Goal: Navigation & Orientation: Find specific page/section

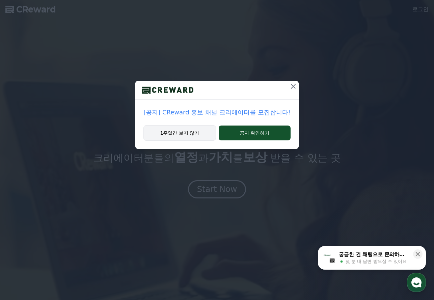
click at [184, 133] on button "1주일간 보지 않기" at bounding box center [179, 133] width 72 height 16
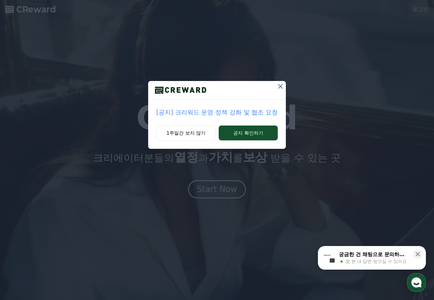
drag, startPoint x: 416, startPoint y: 253, endPoint x: 391, endPoint y: 211, distance: 48.6
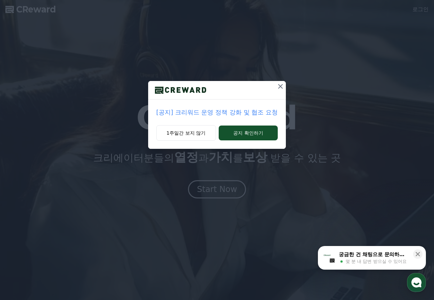
click at [416, 252] on icon at bounding box center [417, 254] width 7 height 7
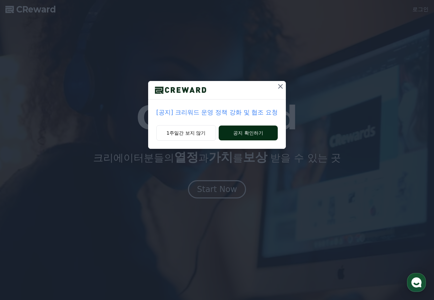
click at [259, 130] on button "공지 확인하기" at bounding box center [247, 132] width 59 height 15
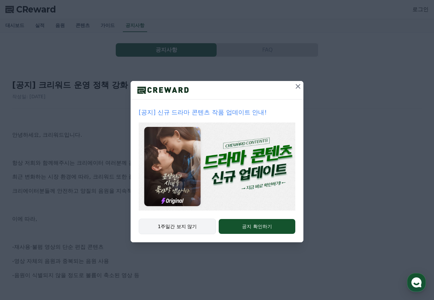
click at [180, 225] on button "1주일간 보지 않기" at bounding box center [177, 226] width 77 height 16
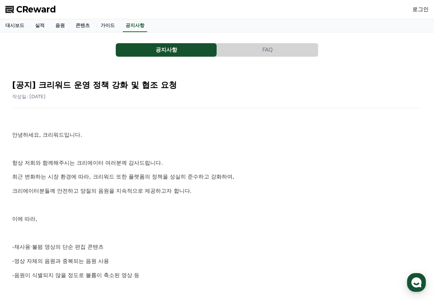
click at [36, 9] on span "CReward" at bounding box center [36, 9] width 40 height 11
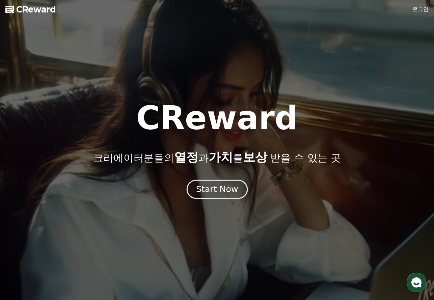
click at [225, 190] on div "Start Now" at bounding box center [217, 188] width 42 height 11
